Goal: Navigation & Orientation: Find specific page/section

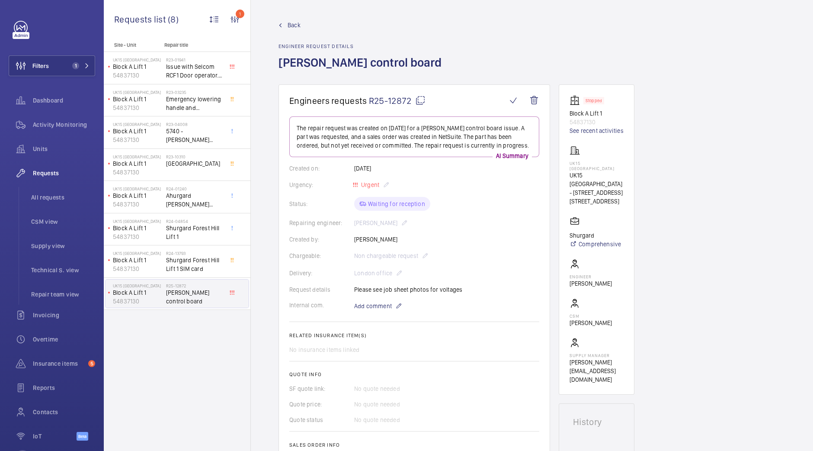
scroll to position [190, 0]
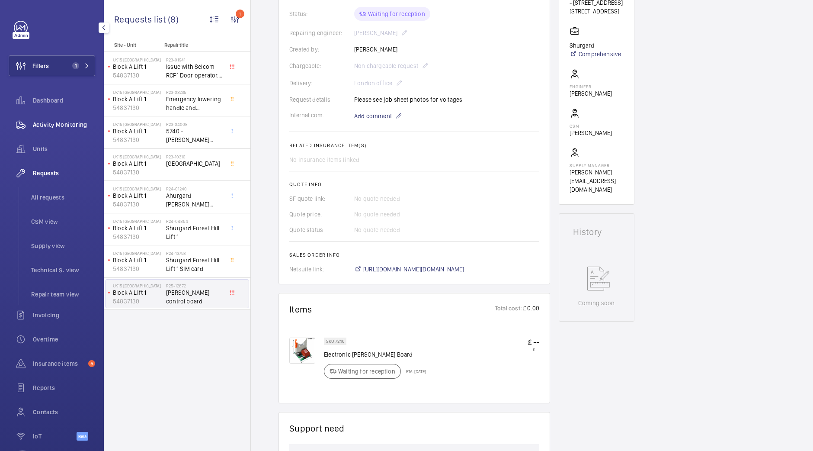
click at [58, 127] on span "Activity Monitoring" at bounding box center [64, 124] width 62 height 9
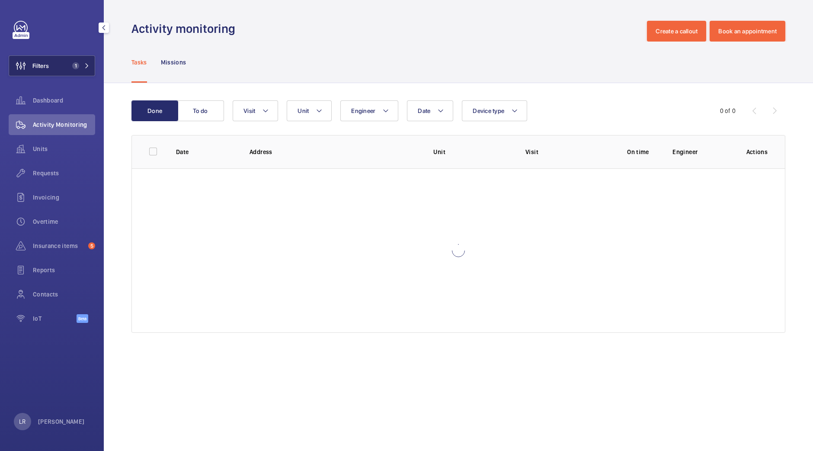
click at [60, 62] on button "Filters 1" at bounding box center [52, 65] width 87 height 21
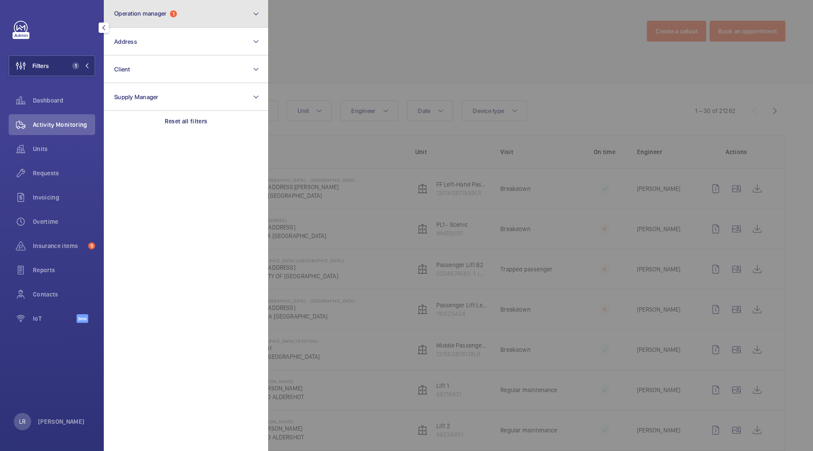
click at [158, 12] on span "Operation manager" at bounding box center [140, 13] width 52 height 7
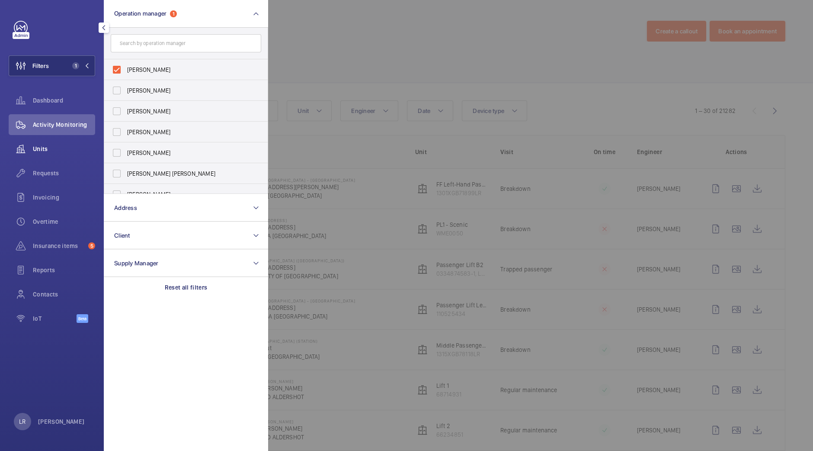
click at [63, 142] on div "Units" at bounding box center [52, 148] width 87 height 21
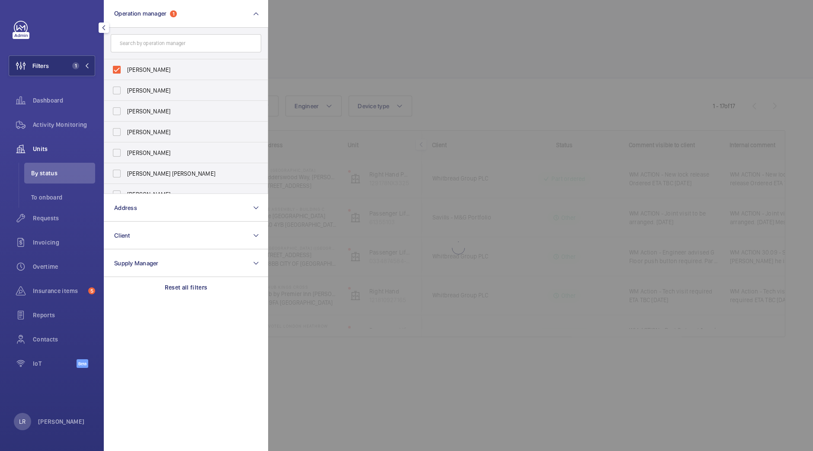
click at [391, 45] on div at bounding box center [674, 225] width 813 height 451
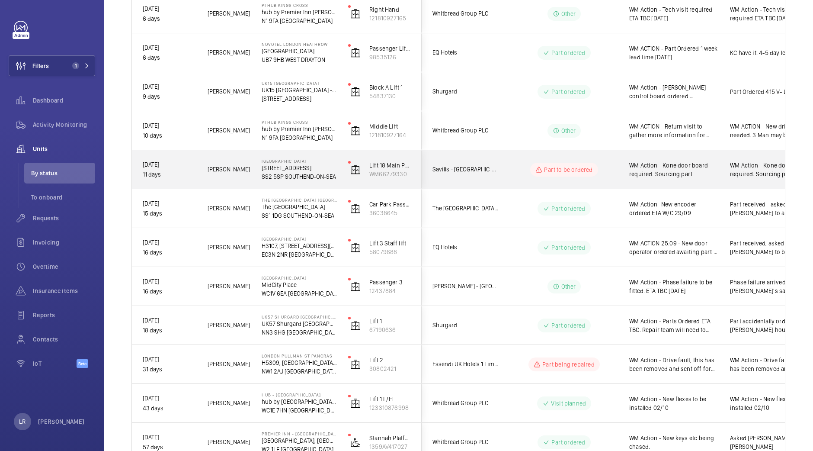
scroll to position [282, 0]
